Goal: Task Accomplishment & Management: Use online tool/utility

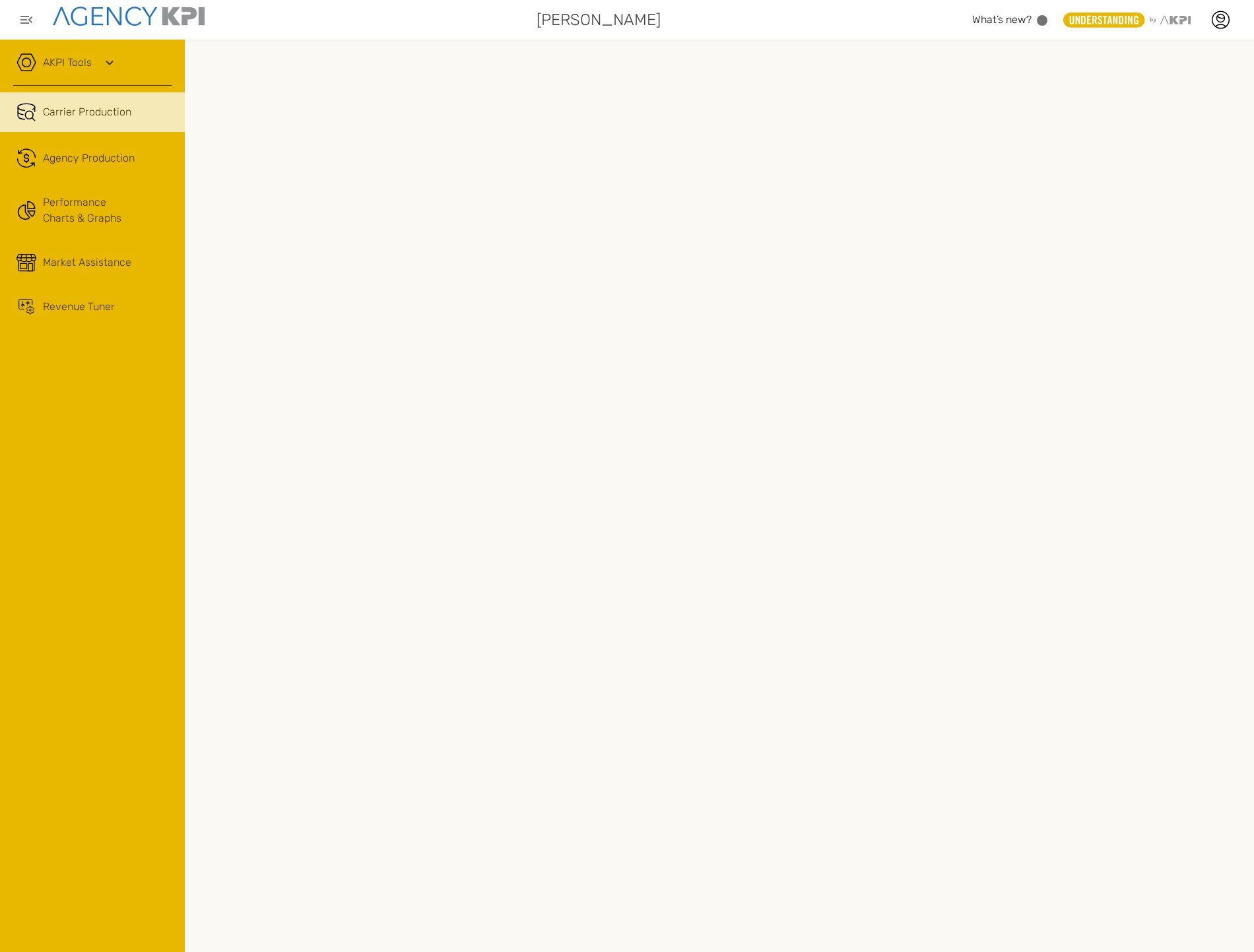
click at [74, 55] on link "AKPI Tools" at bounding box center [67, 62] width 49 height 16
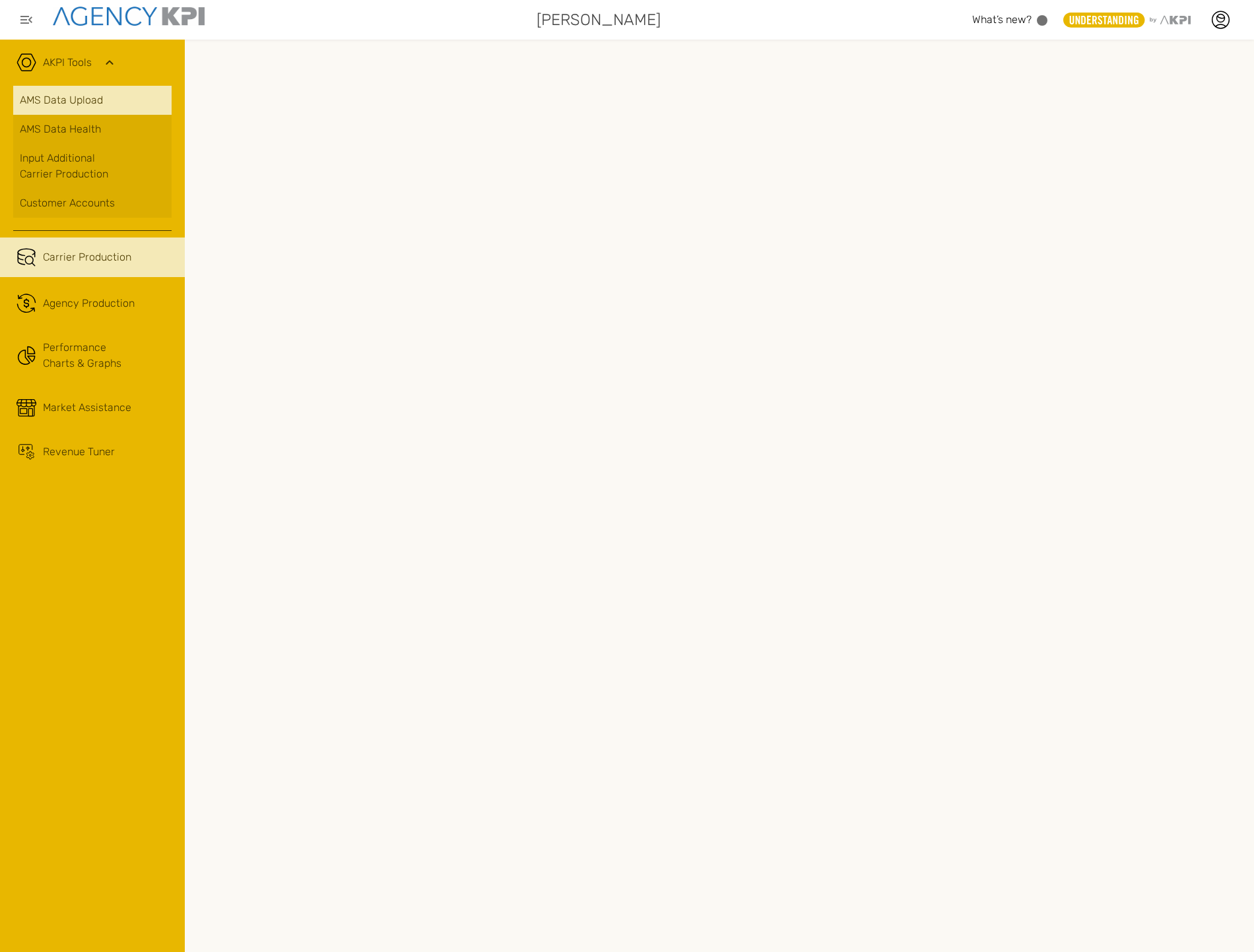
click at [83, 106] on link "AMS Data Upload" at bounding box center [91, 100] width 158 height 29
click at [849, 23] on icon at bounding box center [1220, 20] width 20 height 20
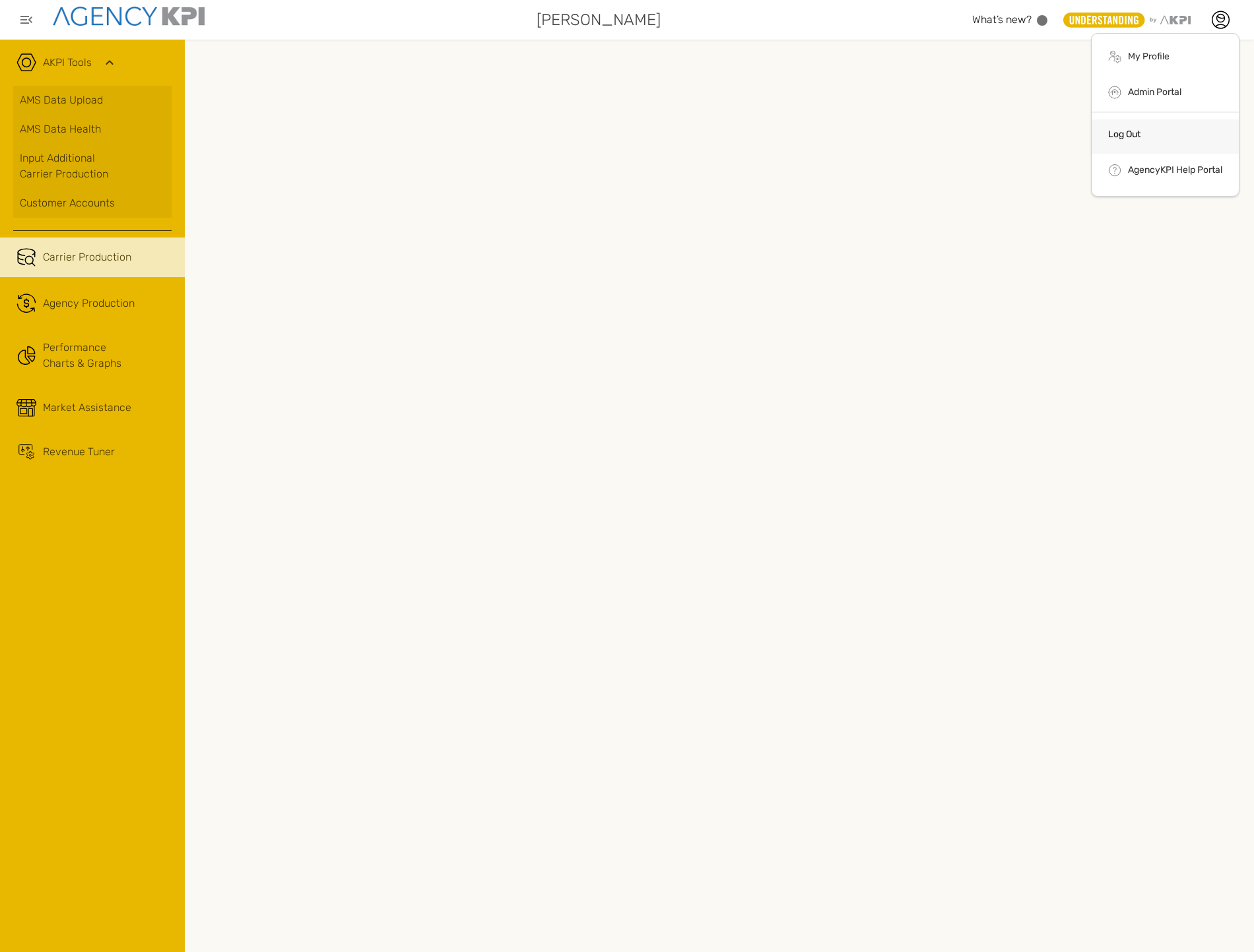
click at [849, 140] on li "Log Out" at bounding box center [1165, 137] width 147 height 34
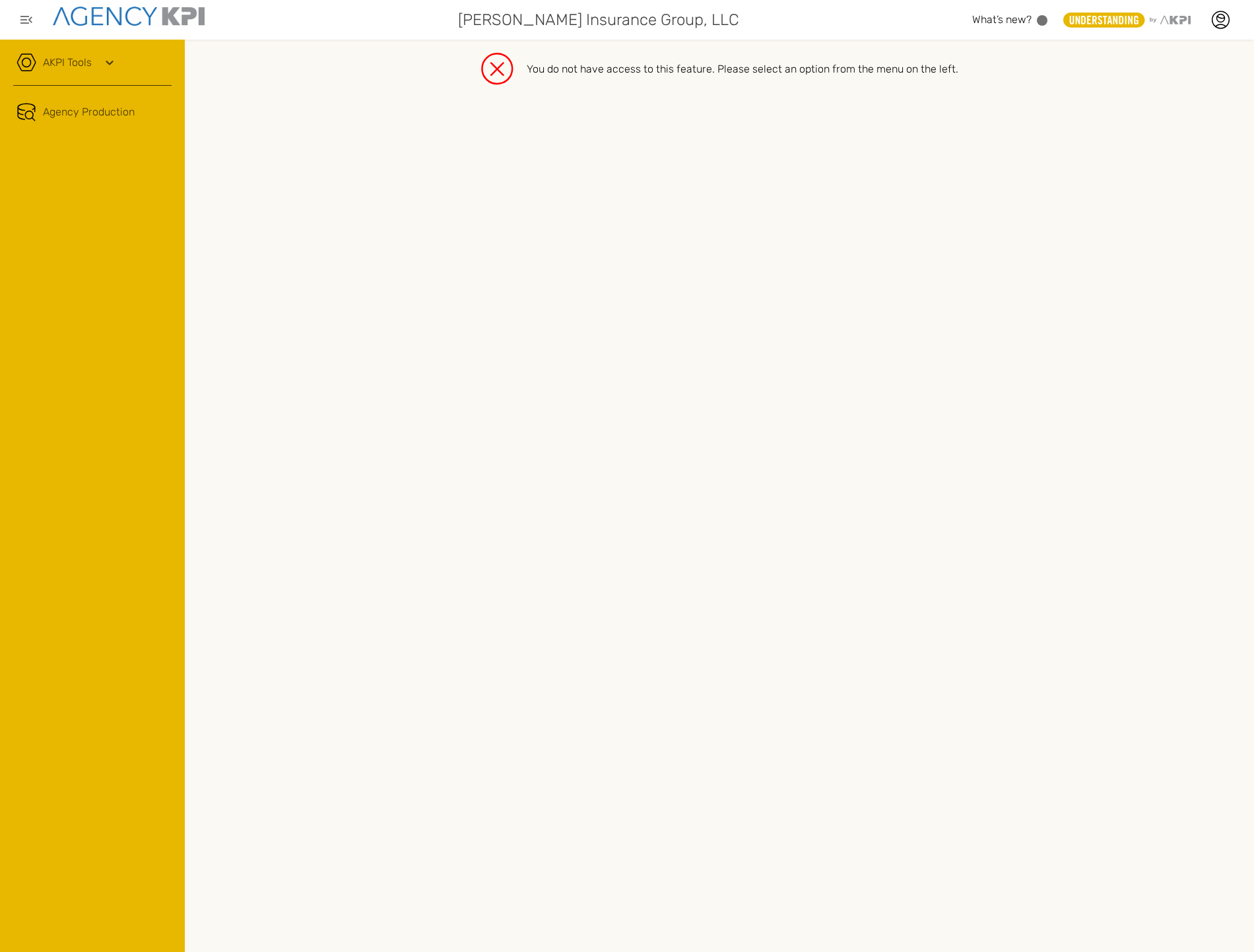
click at [844, 97] on div "You do not have access to this feature. Please select an option from the menu o…" at bounding box center [719, 496] width 1069 height 913
click at [90, 115] on link "Agency Production" at bounding box center [92, 112] width 185 height 39
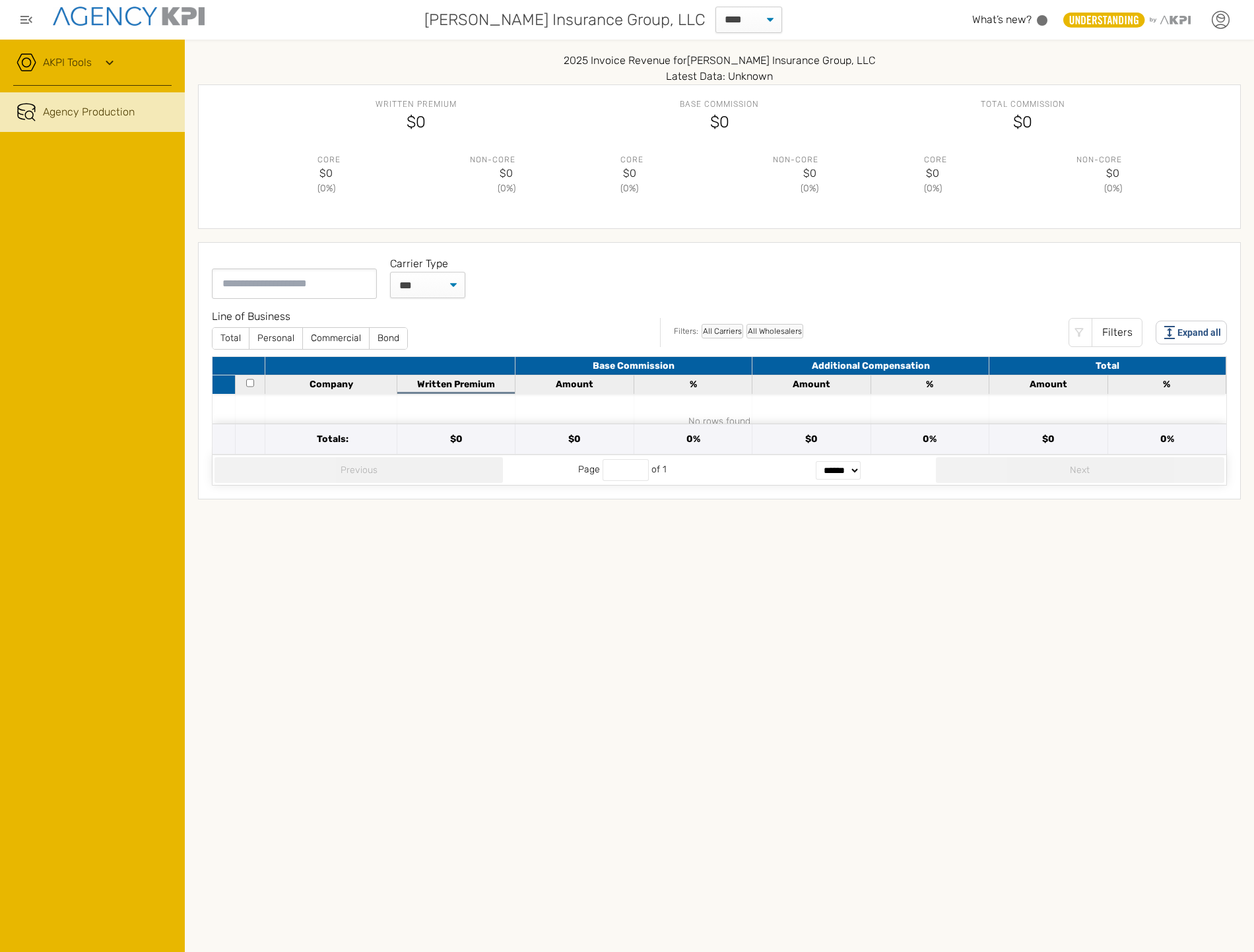
click at [849, 21] on icon at bounding box center [1220, 20] width 20 height 20
click at [849, 123] on li "Log Out" at bounding box center [1165, 137] width 147 height 34
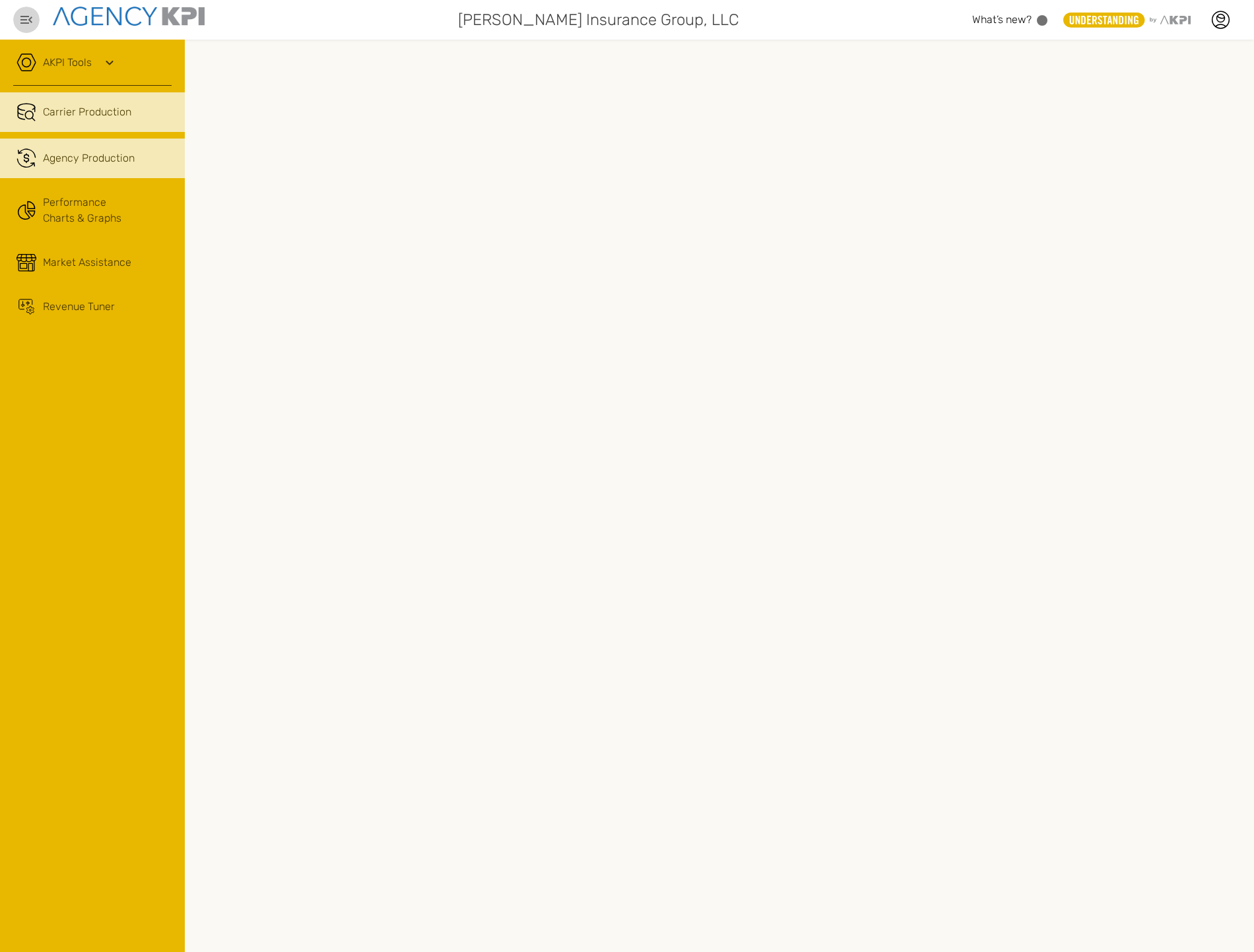
click at [97, 147] on link ".cls-1{fill:none;stroke:#221f20;stroke-linecap:round;stroke-linejoin:round;stro…" at bounding box center [92, 158] width 185 height 39
click at [127, 73] on div "AKPI Tools" at bounding box center [91, 69] width 158 height 33
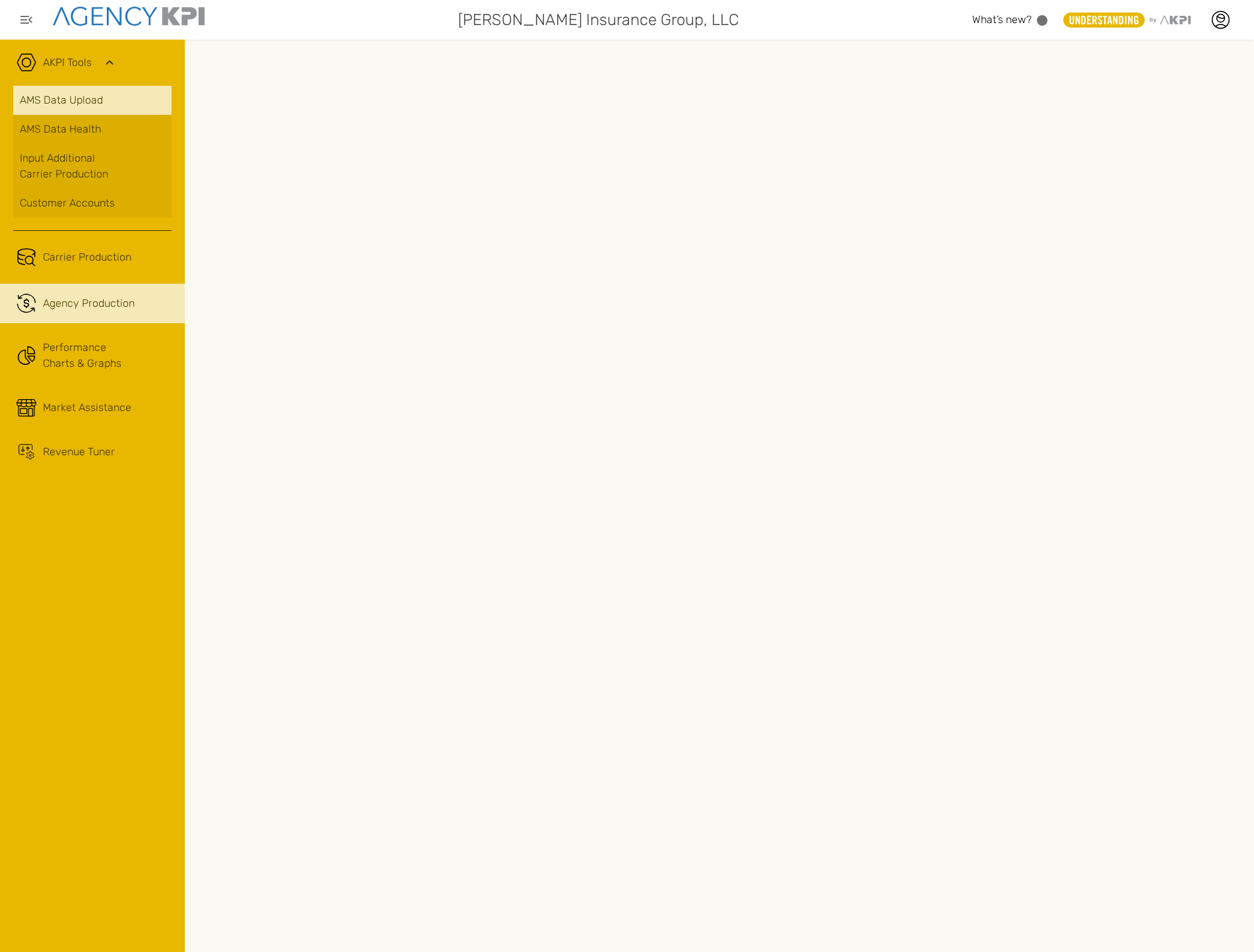
click at [116, 109] on link "AMS Data Upload" at bounding box center [91, 100] width 158 height 29
